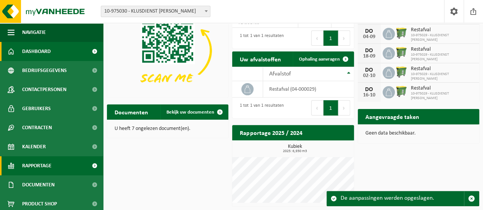
scroll to position [22, 0]
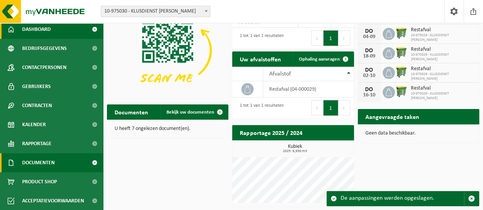
click at [39, 164] on span "Documenten" at bounding box center [38, 162] width 32 height 19
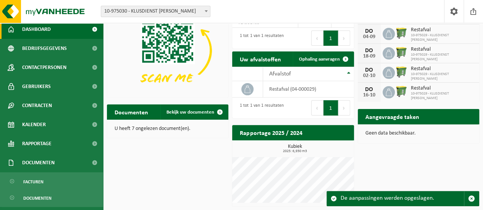
click at [133, 128] on p "U heeft 7 ongelezen document(en)." at bounding box center [168, 128] width 106 height 5
click at [195, 110] on span "Bekijk uw documenten" at bounding box center [190, 112] width 48 height 5
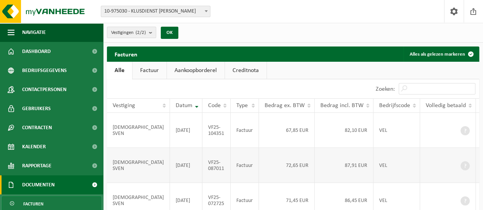
drag, startPoint x: 412, startPoint y: 162, endPoint x: 402, endPoint y: 160, distance: 10.9
click at [420, 160] on td at bounding box center [448, 165] width 56 height 35
click at [316, 208] on td "86,45 EUR" at bounding box center [344, 200] width 59 height 35
drag, startPoint x: 316, startPoint y: 208, endPoint x: 333, endPoint y: 203, distance: 17.9
click at [332, 203] on td "86,45 EUR" at bounding box center [344, 200] width 59 height 35
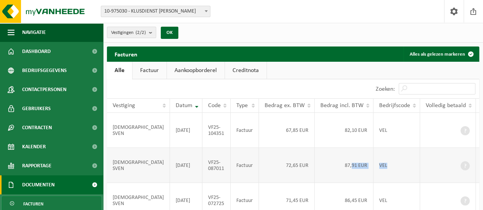
drag, startPoint x: 387, startPoint y: 190, endPoint x: 324, endPoint y: 188, distance: 62.6
click at [324, 183] on tr "KLUSDIENST SVEN 2025-06-30 VF25-087011 Factuur 72,65 EUR 87,91 EUR VEL Download…" at bounding box center [316, 165] width 419 height 35
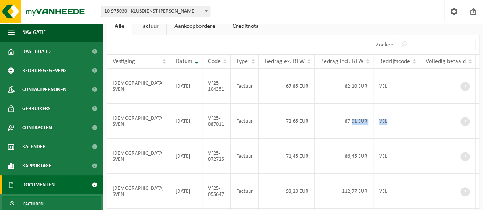
scroll to position [42, 0]
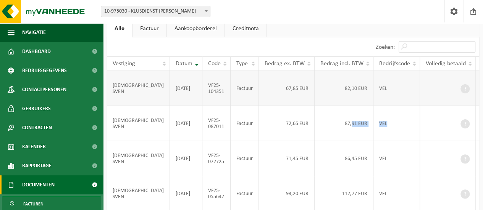
click at [320, 94] on td "82,10 EUR" at bounding box center [344, 88] width 59 height 35
click at [279, 85] on td "67,85 EUR" at bounding box center [287, 88] width 56 height 35
drag, startPoint x: 305, startPoint y: 92, endPoint x: 252, endPoint y: 90, distance: 52.7
click at [252, 90] on tr "KLUSDIENST SVEN 2025-07-31 VF25-104351 Factuur 67,85 EUR 82,10 EUR VEL Download…" at bounding box center [316, 88] width 419 height 35
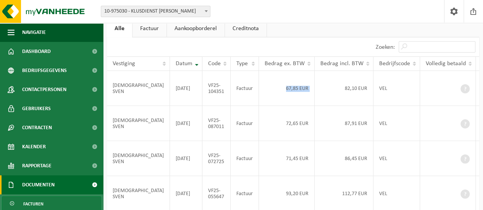
click at [41, 203] on span "Facturen" at bounding box center [33, 204] width 20 height 15
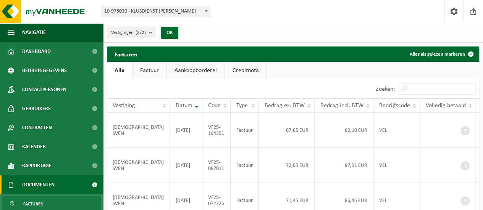
click at [147, 71] on link "Factuur" at bounding box center [149, 71] width 34 height 18
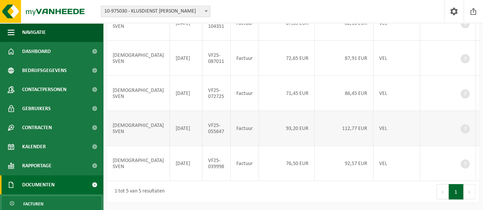
scroll to position [143, 0]
click at [223, 204] on div "Facturen Alles als gelezen markeren Even geduld. Door de grote hoeveelheid gege…" at bounding box center [293, 72] width 380 height 267
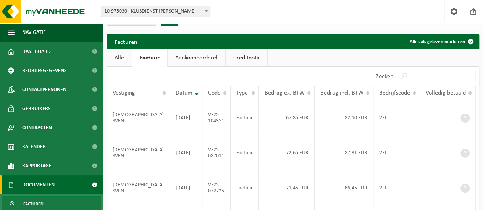
scroll to position [0, 0]
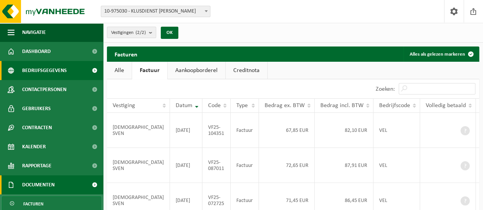
click at [53, 70] on span "Bedrijfsgegevens" at bounding box center [44, 70] width 45 height 19
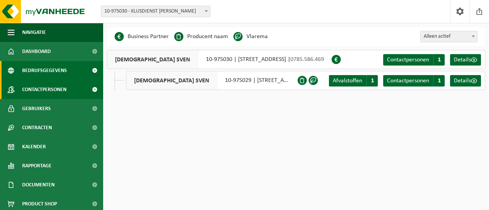
click at [28, 88] on span "Contactpersonen" at bounding box center [44, 89] width 44 height 19
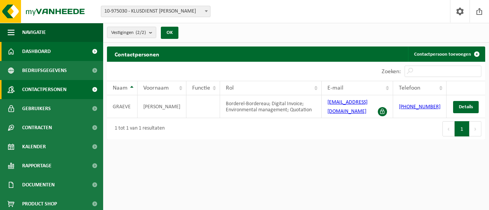
click at [43, 53] on span "Dashboard" at bounding box center [36, 51] width 29 height 19
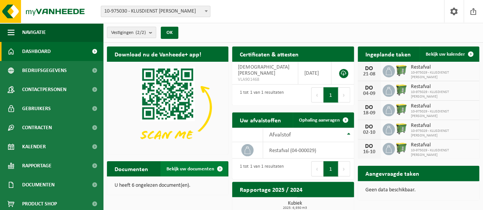
click at [179, 170] on span "Bekijk uw documenten" at bounding box center [190, 169] width 48 height 5
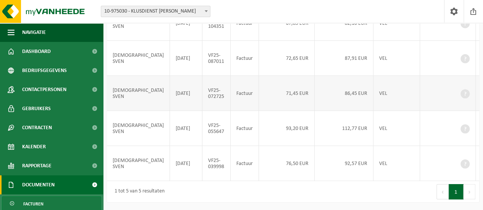
scroll to position [143, 0]
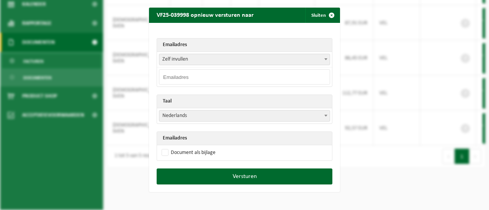
click at [75, 168] on div "VF25-039998 opnieuw versturen naar Sluiten Emailadres Zelf invullen [EMAIL_ADDR…" at bounding box center [244, 105] width 489 height 210
